Goal: Information Seeking & Learning: Compare options

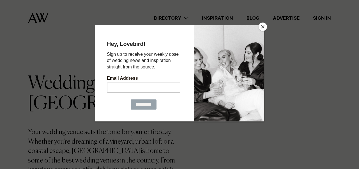
click at [261, 26] on button "Close" at bounding box center [263, 26] width 8 height 8
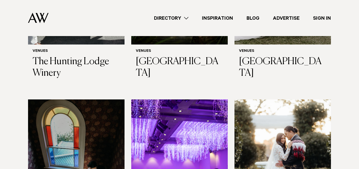
scroll to position [2230, 0]
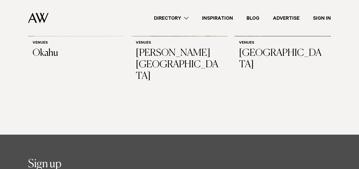
scroll to position [2977, 0]
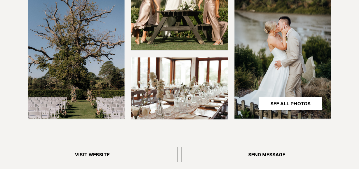
scroll to position [217, 0]
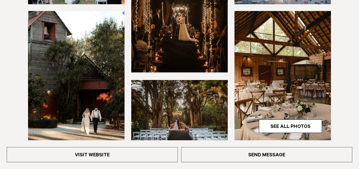
scroll to position [172, 0]
